Goal: Information Seeking & Learning: Check status

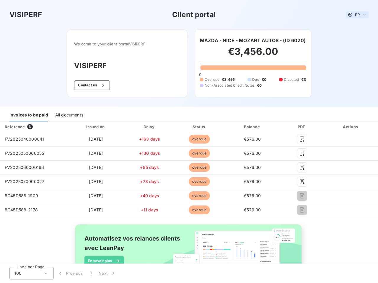
click at [355, 15] on span "FR" at bounding box center [357, 14] width 5 height 5
click at [89, 85] on button "Contact us" at bounding box center [92, 85] width 36 height 9
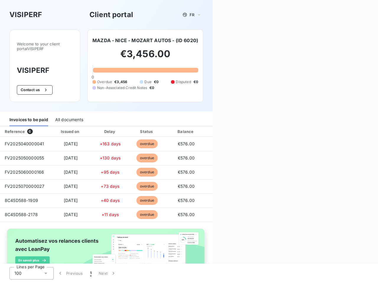
click at [250, 40] on div "Contact us Fill out the form below, and a member of our team will get back to y…" at bounding box center [294, 141] width 165 height 283
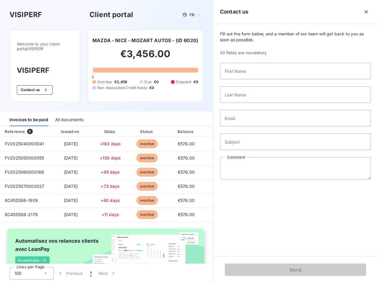
click at [29, 115] on div "Invoices to be paid" at bounding box center [28, 120] width 39 height 12
click at [69, 115] on div "All documents" at bounding box center [69, 120] width 28 height 12
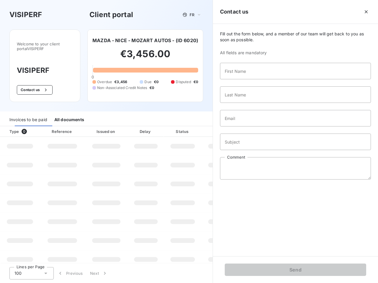
click at [33, 127] on th "Type 0" at bounding box center [20, 131] width 40 height 11
click at [94, 127] on th "Issued on" at bounding box center [106, 131] width 43 height 11
click at [147, 127] on th "Delay" at bounding box center [146, 131] width 36 height 11
click at [196, 127] on th "Status" at bounding box center [182, 131] width 37 height 11
click at [249, 127] on div "Fill out the form below, and a member of our team will get back to you as soon …" at bounding box center [295, 140] width 165 height 232
